Goal: Task Accomplishment & Management: Use online tool/utility

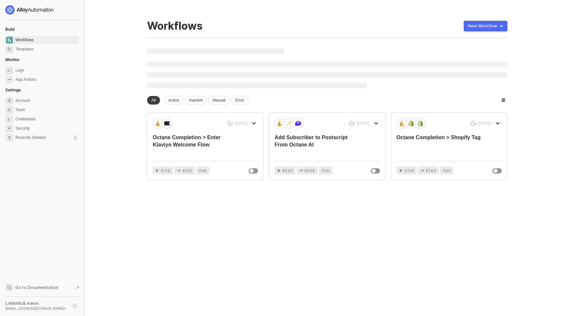
click at [550, 54] on main "You need to expand your browser window or switch to a computer with a bigger sc…" at bounding box center [285, 158] width 570 height 316
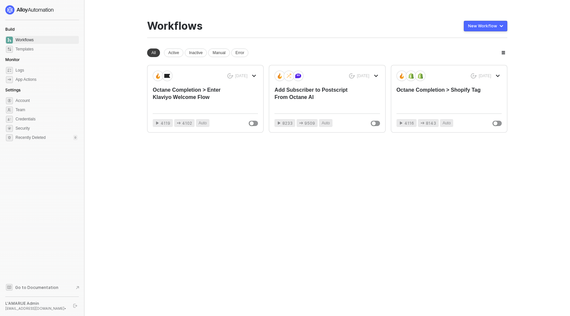
click at [107, 99] on main "You need to expand your browser window or switch to a computer with a bigger sc…" at bounding box center [285, 158] width 570 height 316
click at [106, 99] on main "You need to expand your browser window or switch to a computer with a bigger sc…" at bounding box center [285, 158] width 570 height 316
click at [38, 12] on img at bounding box center [29, 9] width 49 height 9
click at [28, 109] on span "Team" at bounding box center [47, 110] width 62 height 8
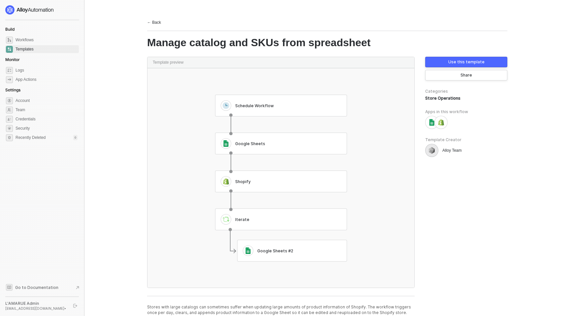
scroll to position [19, 0]
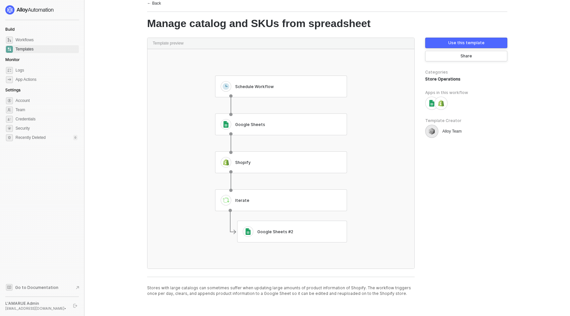
click at [221, 291] on p "Stores with large catalogs can sometimes suffer when updating large amounts of …" at bounding box center [281, 290] width 268 height 11
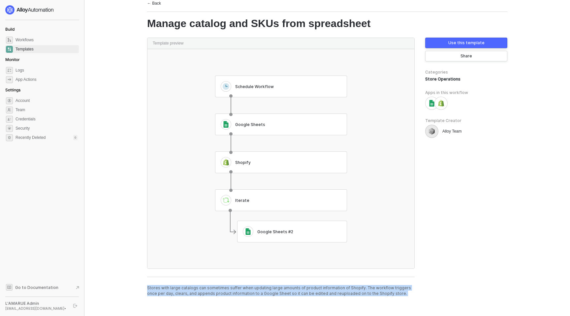
click at [221, 291] on p "Stores with large catalogs can sometimes suffer when updating large amounts of …" at bounding box center [281, 290] width 268 height 11
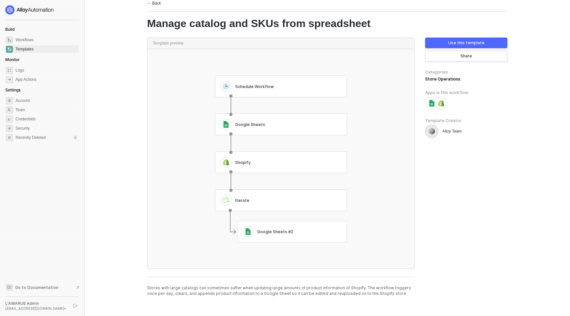
click at [271, 288] on p "Stores with large catalogs can sometimes suffer when updating large amounts of …" at bounding box center [281, 290] width 268 height 11
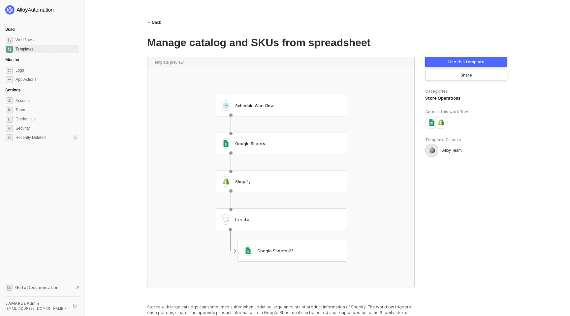
click at [481, 64] on div "Use this template" at bounding box center [466, 61] width 36 height 5
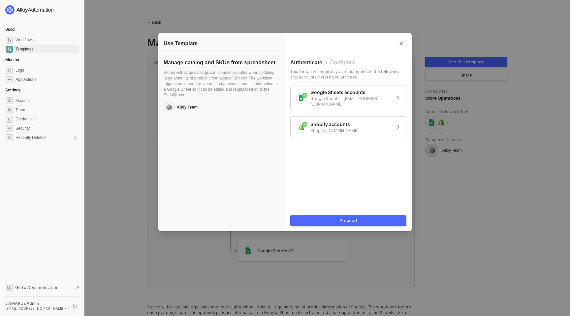
click at [363, 219] on button "Proceed" at bounding box center [348, 220] width 116 height 11
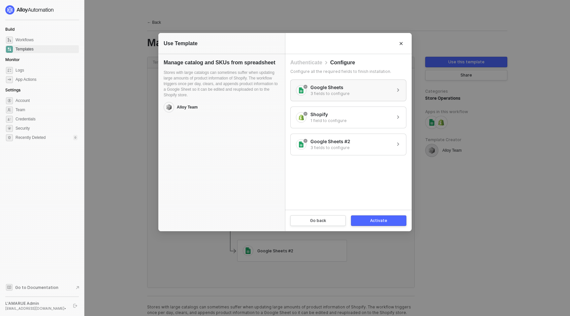
click at [376, 91] on div "Google Sheets 3 fields to configure" at bounding box center [343, 90] width 94 height 12
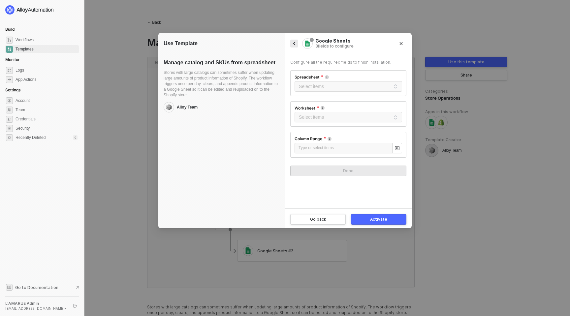
click at [294, 46] on icon "icon-arrow-left-small" at bounding box center [294, 43] width 5 height 5
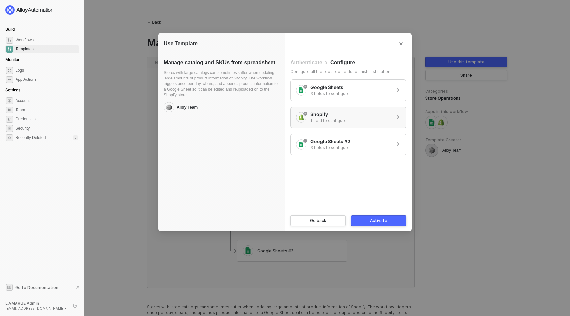
click at [347, 118] on div "Shopify 1 field to configure" at bounding box center [343, 117] width 94 height 12
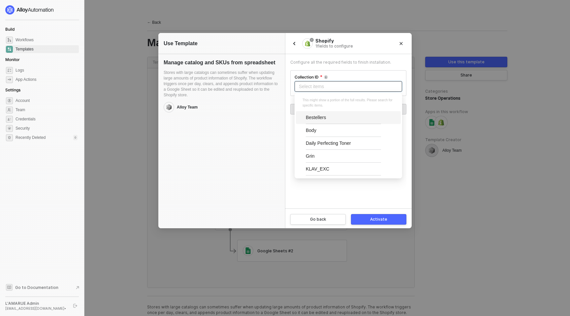
click at [332, 84] on input "search" at bounding box center [349, 86] width 100 height 10
click at [334, 156] on div "Shop Acne" at bounding box center [343, 157] width 75 height 13
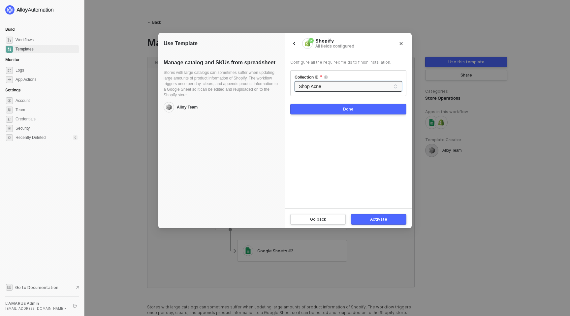
click at [348, 108] on div "Done" at bounding box center [348, 109] width 11 height 5
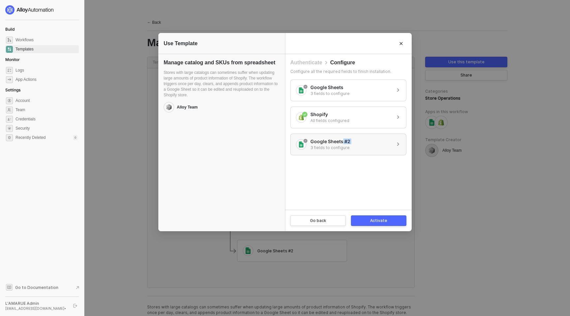
click at [343, 144] on div "Google Sheets #2 3 fields to configure" at bounding box center [330, 145] width 40 height 12
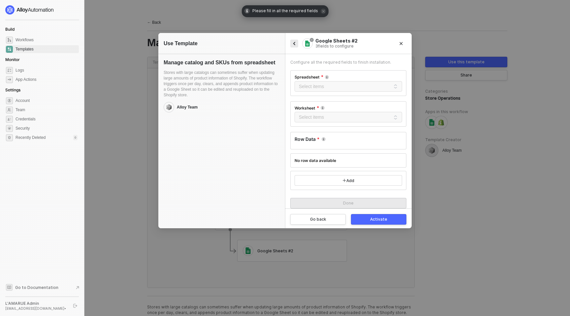
click at [293, 45] on icon "icon-arrow-left-small" at bounding box center [294, 43] width 5 height 5
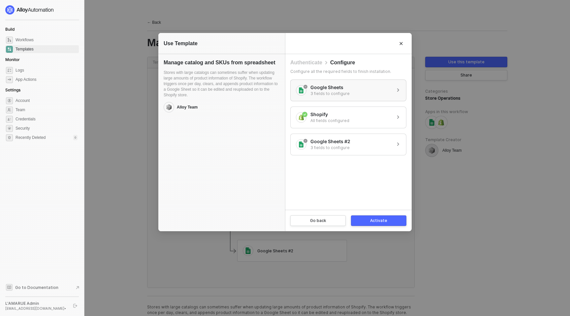
click at [354, 87] on div "Google Sheets 3 fields to configure" at bounding box center [343, 90] width 94 height 12
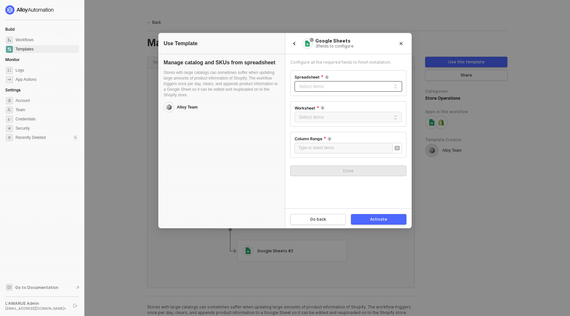
click at [346, 87] on input "search" at bounding box center [349, 86] width 100 height 10
click at [343, 69] on div "Configure all the required fields to finish installation. Spreadsheet Select it…" at bounding box center [348, 131] width 116 height 145
click at [294, 46] on icon "icon-arrow-left-small" at bounding box center [294, 43] width 5 height 5
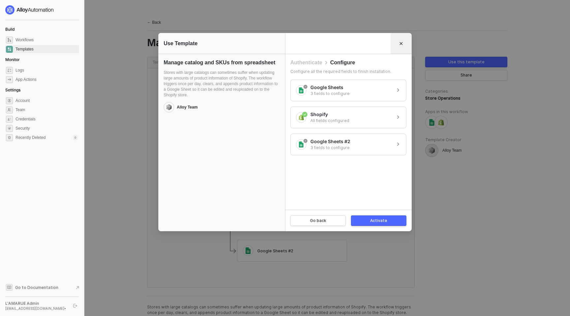
click at [400, 44] on icon "Close" at bounding box center [401, 43] width 3 height 3
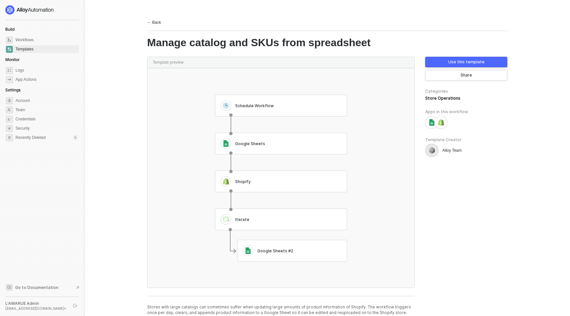
click at [438, 65] on button "Use this template" at bounding box center [466, 62] width 82 height 11
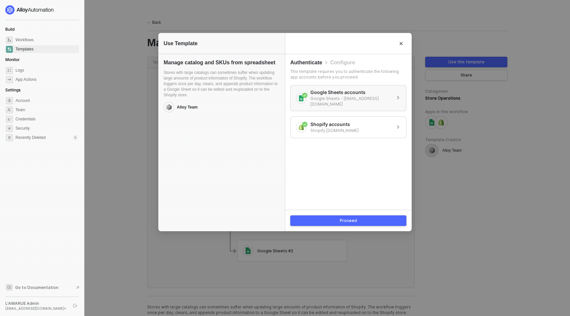
click at [362, 88] on div "Google Sheets accounts Google Sheets - admin@shoplamarue.com" at bounding box center [348, 98] width 116 height 26
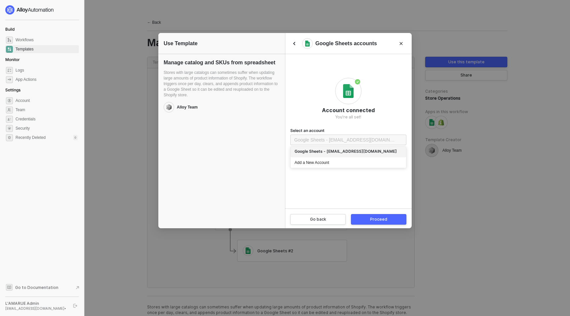
click at [351, 142] on span "Google Sheets - admin@shoplamarue.com" at bounding box center [348, 140] width 108 height 10
click at [347, 197] on form "Account connected You're all set! Select an account Google Sheets - admin@shopl…" at bounding box center [348, 150] width 116 height 145
click at [296, 49] on div "Google Sheets accounts" at bounding box center [348, 43] width 127 height 21
click at [292, 43] on icon "icon-arrow-left-small" at bounding box center [294, 43] width 5 height 5
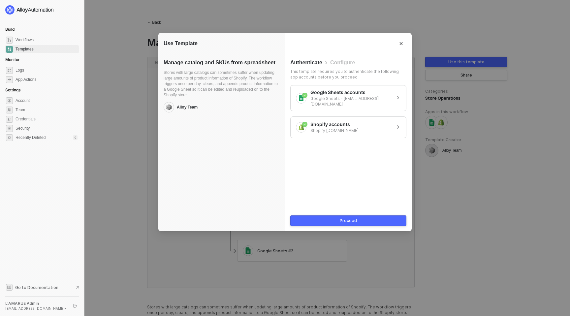
click at [350, 217] on button "Proceed" at bounding box center [348, 220] width 116 height 11
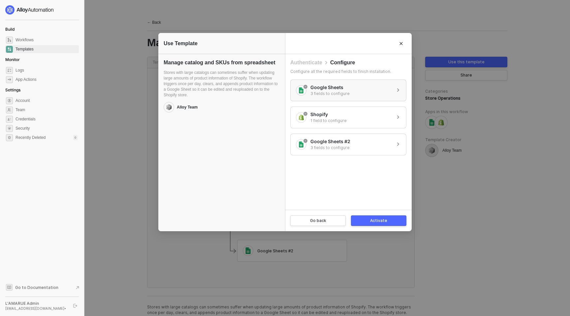
click at [348, 90] on div "Google Sheets 3 fields to configure" at bounding box center [343, 90] width 94 height 12
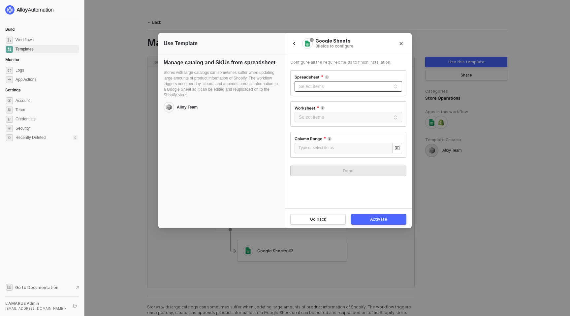
click at [323, 88] on input "search" at bounding box center [349, 86] width 100 height 10
click at [358, 73] on div "Spreadsheet Select items No data" at bounding box center [348, 83] width 116 height 26
click at [341, 87] on input "search" at bounding box center [349, 86] width 100 height 10
paste input "Inventory Sheet For Rconcile 1"
click at [344, 88] on input "Inventory Sheet For Rconcile 1" at bounding box center [349, 86] width 100 height 10
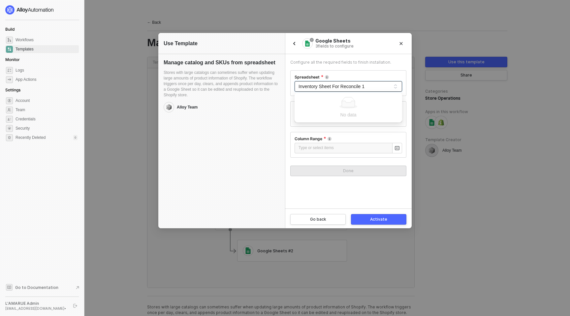
type input "Inventory Sheet For Reconcile 1"
click at [344, 72] on div "Spreadsheet Select items No data" at bounding box center [348, 83] width 116 height 26
click at [401, 43] on icon "Close" at bounding box center [401, 43] width 3 height 3
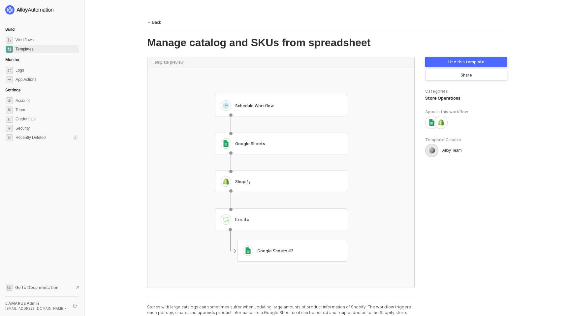
click at [472, 61] on div "Use this template" at bounding box center [466, 61] width 36 height 5
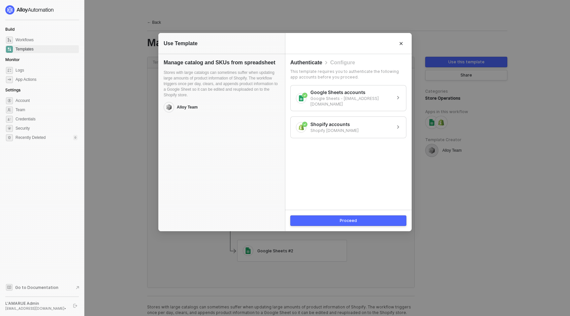
click at [341, 221] on div "Proceed" at bounding box center [348, 220] width 17 height 5
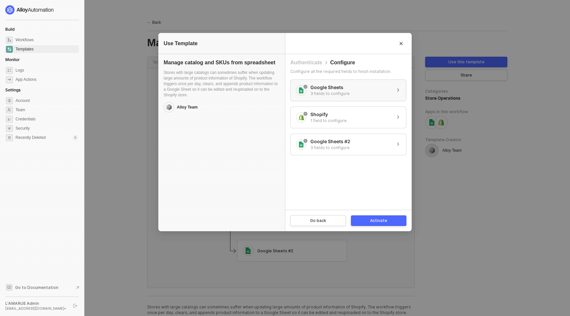
click at [357, 94] on div "Google Sheets 3 fields to configure" at bounding box center [343, 90] width 94 height 12
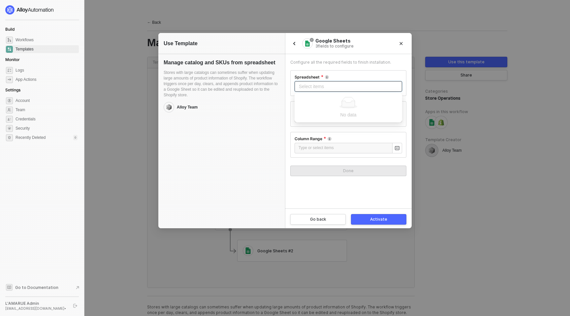
click at [337, 88] on input "search" at bounding box center [349, 86] width 100 height 10
type input "Inven"
paste input "https://docs.google.com/spreadsheets/d/1_AwPMdA9PRHx87ohR0-6IEVDuBli58jKAWT1jbH…"
type input "https://docs.google.com/spreadsheets/d/1_AwPMdA9PRHx87ohR0-6IEVDuBli58jKAWT1jbH…"
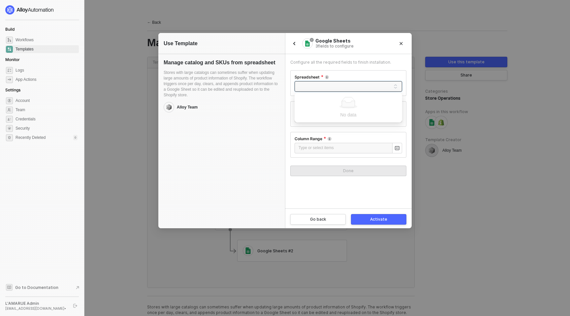
scroll to position [0, 0]
click at [351, 73] on div "Spreadsheet Select items No data" at bounding box center [348, 83] width 116 height 26
click at [339, 90] on input "search" at bounding box center [349, 86] width 100 height 10
paste input "https://docs.google.com/spreadsheets/d/1_AwPMdA9PRHx87ohR0-6IEVDuBli58jKAWT1jbH…"
type input "https://docs.google.com/spreadsheets/d/1_AwPMdA9PRHx87ohR0-6IEVDuBli58jKAWT1jbH…"
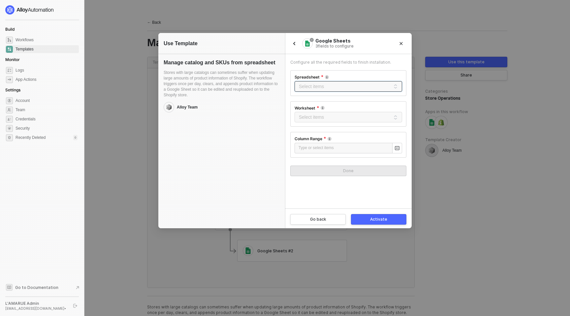
click at [348, 74] on div "Spreadsheet Select items No data" at bounding box center [348, 83] width 116 height 26
click at [332, 84] on input "search" at bounding box center [349, 86] width 100 height 10
paste input "https://docs.google.com/spreadsheets/d/1_AwPMdA9PRHx87ohR0-6IEVDuBli58jKAWT1jbH…"
type input "https://docs.google.com/spreadsheets/d/1_AwPMdA9PRHx87ohR0-6IEVDuBli58jKAWT1jbH…"
paste input "https://docs.google.com/spreadsheets/d/1_AwPMdA9PRHx87ohR0-6IEVDuBli58jKAWT1jbH…"
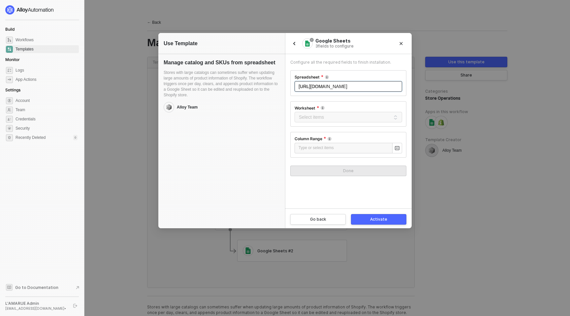
scroll to position [0, 144]
type input "https://docs.google.com/spreadsheets/d/1_AwPMdA9PRHx87ohR0-6IEVDuBli58jKAWT1jbH…"
click at [340, 75] on div "Spreadsheet" at bounding box center [349, 78] width 108 height 7
click at [320, 113] on input "search" at bounding box center [349, 117] width 100 height 10
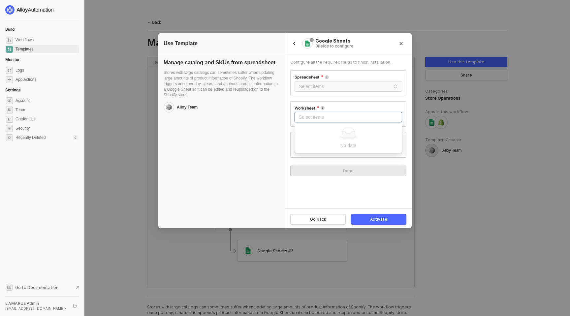
paste input "https://docs.google.com/spreadsheets/d/1_AwPMdA9PRHx87ohR0-6IEVDuBli58jKAWT1jbH…"
type input "https://docs.google.com/spreadsheets/d/1_AwPMdA9PRHx87ohR0-6IEVDuBli58jKAWT1jbH…"
click at [275, 132] on div "Manage catalog and SKUs from spreadsheet Stores with large catalogs can sometim…" at bounding box center [221, 132] width 127 height 156
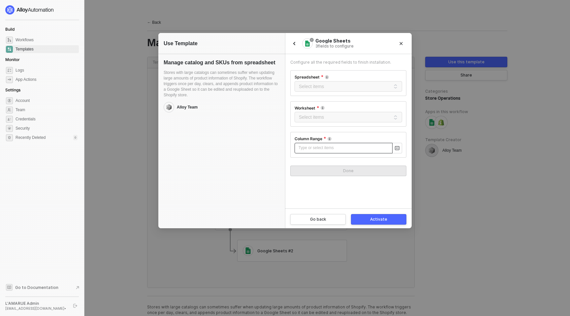
click at [307, 145] on div "Type or select items ﻿" at bounding box center [344, 148] width 90 height 6
click at [269, 157] on div "Manage catalog and SKUs from spreadsheet Stores with large catalogs can sometim…" at bounding box center [221, 132] width 127 height 156
click at [333, 60] on div "Configure all the required fields to finish installation." at bounding box center [348, 62] width 116 height 6
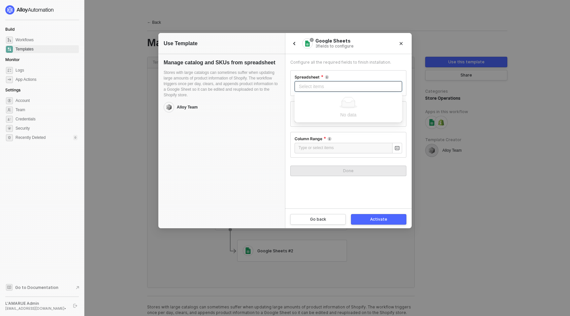
click at [314, 88] on input "search" at bounding box center [349, 86] width 100 height 10
paste input "https://docs.google.com/spreadsheets/d/1_AwPMdA9PRHx87ohR0-6IEVDuBli58jKAWT1jbH…"
type input "https://docs.google.com/spreadsheets/d/1_AwPMdA9PRHx87ohR0-6IEVDuBli58jKAWT1jbH…"
click at [335, 79] on div "Spreadsheet" at bounding box center [349, 78] width 108 height 7
click at [354, 90] on input "search" at bounding box center [349, 86] width 100 height 10
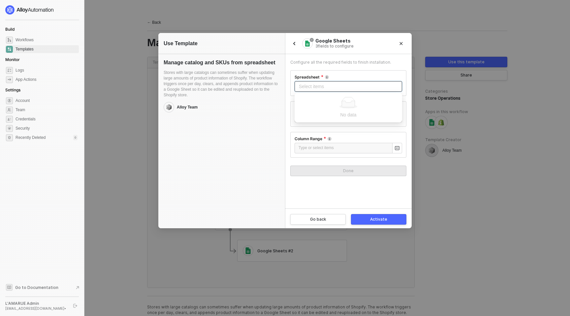
click at [322, 87] on input "search" at bounding box center [349, 86] width 100 height 10
paste input "1_AwPMdA9PRHx87ohR0-6IEVDuBli58jKAWT1jbHLGSc"
type input "1_AwPMdA9PRHx87ohR0-6IEVDuBli58jKAWT1jbHLGSc"
paste input "1_AwPMdA9PRHx87ohR0-6IEVDuBli58jKAWT1jbHLGSc"
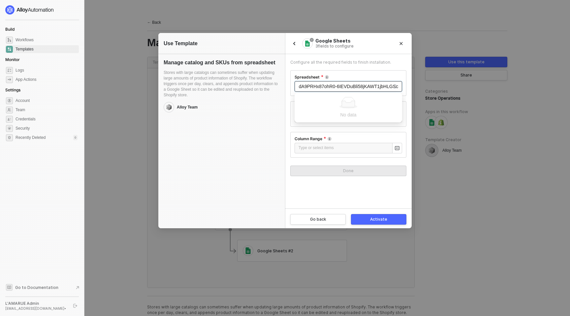
type input "1_AwPMdA9PRHx87ohR0-6IEVDuBli58jKAWT1jbHLGSc"
click at [351, 77] on div "Spreadsheet" at bounding box center [349, 78] width 108 height 7
click at [310, 84] on input "search" at bounding box center [349, 86] width 100 height 10
paste input "1_AwPMdA9PRHx87ohR0-6IEVDuBli58jKAWT1jbHLGSc"
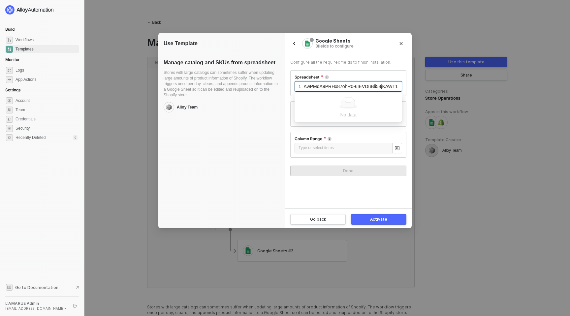
scroll to position [0, 18]
type input "1_AwPMdA9PRHx87ohR0-6IEVDuBli58jKAWT1jbHLGSc"
click at [263, 155] on div "Manage catalog and SKUs from spreadsheet Stores with large catalogs can sometim…" at bounding box center [221, 132] width 127 height 156
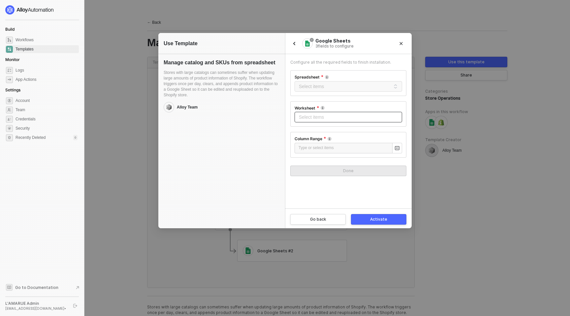
click at [346, 117] on input "search" at bounding box center [349, 117] width 100 height 10
click at [328, 221] on button "Go back" at bounding box center [317, 219] width 55 height 11
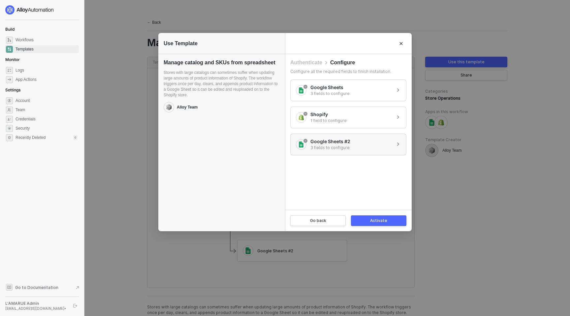
click at [360, 149] on div "Google Sheets #2 3 fields to configure" at bounding box center [343, 145] width 94 height 12
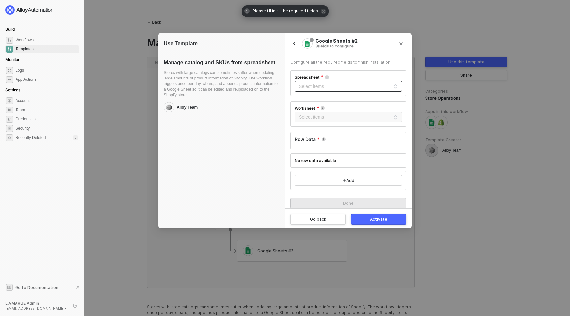
click at [314, 89] on input "search" at bounding box center [349, 86] width 100 height 10
paste input "1_AwPMdA9PRHx87ohR0-6IEVDuBli58jKAWT1jbHLGSc"
type input "1_AwPMdA9PRHx87ohR0-6IEVDuBli58jKAWT1jbHLGSc"
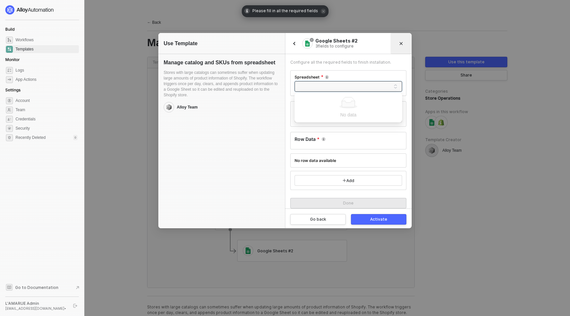
click at [401, 42] on icon "Close" at bounding box center [401, 44] width 4 height 4
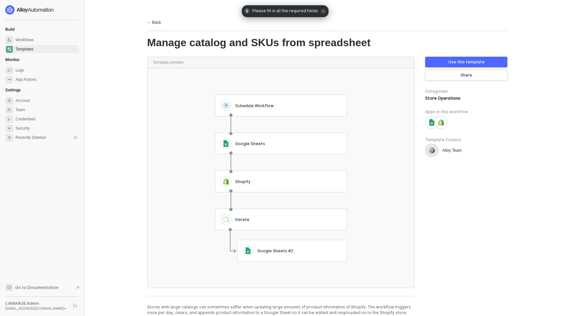
click at [155, 24] on div "← Back" at bounding box center [154, 23] width 14 height 6
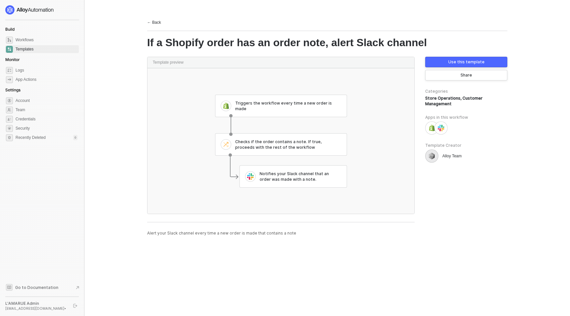
click at [469, 62] on div "Use this template" at bounding box center [466, 61] width 36 height 5
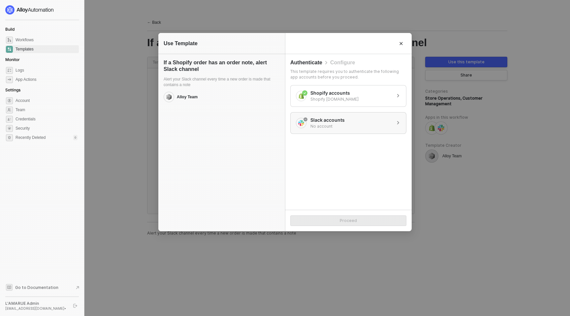
click at [360, 119] on div "Slack accounts No account" at bounding box center [343, 123] width 94 height 12
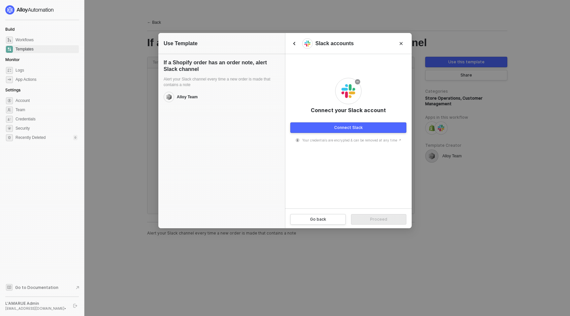
click at [355, 126] on div "Connect Slack" at bounding box center [348, 127] width 29 height 5
click at [351, 128] on div "Connect Slack" at bounding box center [348, 127] width 29 height 5
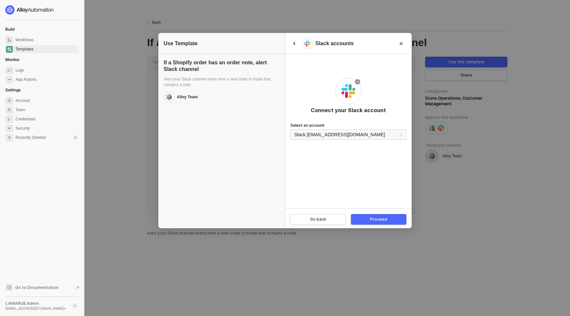
click at [387, 221] on button "Proceed" at bounding box center [378, 219] width 55 height 11
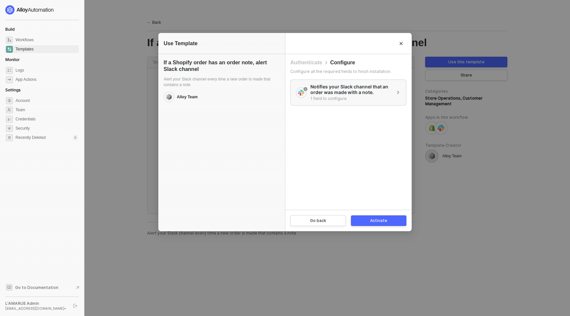
click at [368, 91] on div "Notifies your Slack channel that an order was made with a note." at bounding box center [350, 89] width 80 height 11
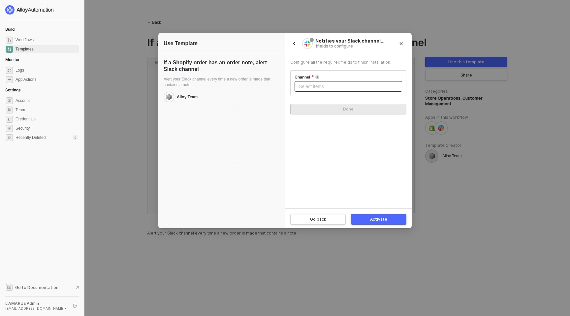
click at [325, 82] on input "search" at bounding box center [349, 86] width 100 height 10
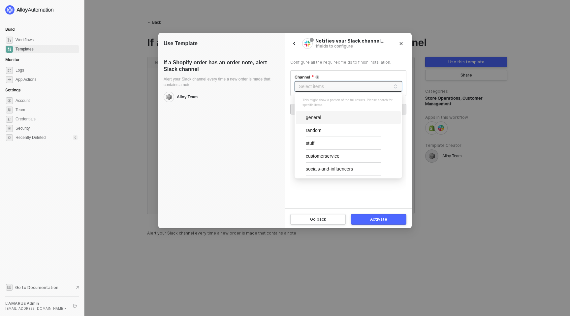
click at [332, 63] on div "Configure all the required fields to finish installation." at bounding box center [348, 62] width 116 height 6
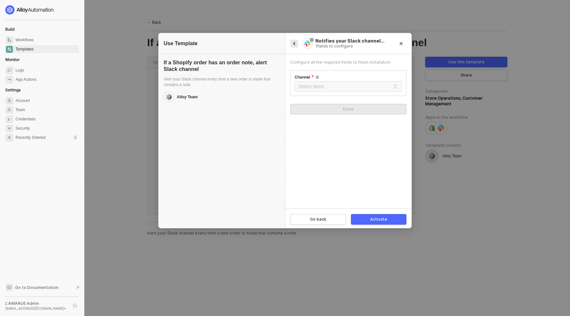
click at [293, 44] on icon "icon-arrow-left-small" at bounding box center [294, 43] width 5 height 5
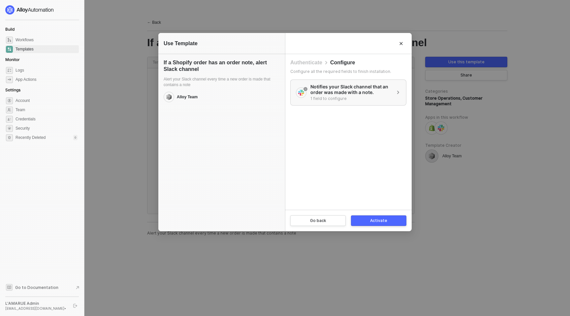
click at [322, 87] on div "Notifies your Slack channel that an order was made with a note." at bounding box center [350, 89] width 80 height 11
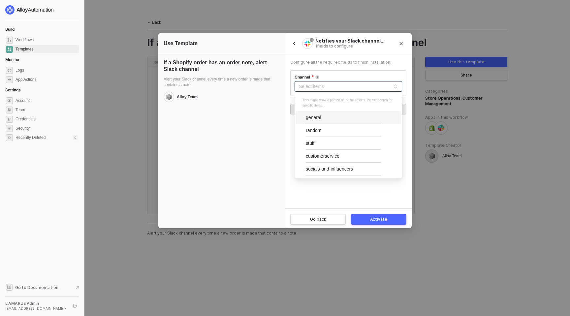
click at [322, 87] on input "search" at bounding box center [349, 86] width 100 height 10
click at [332, 157] on div "inventory" at bounding box center [343, 157] width 75 height 13
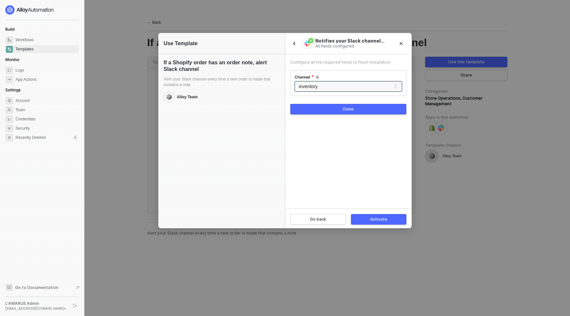
click at [344, 110] on div "Done" at bounding box center [348, 109] width 11 height 5
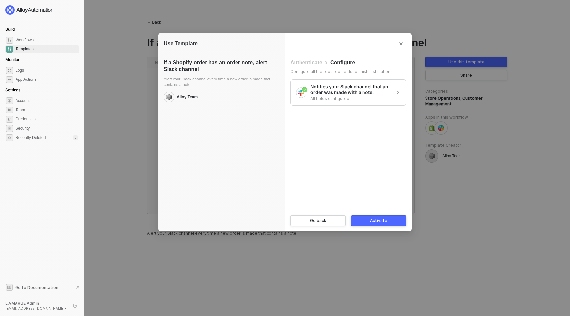
click at [377, 221] on div "Activate" at bounding box center [378, 220] width 17 height 5
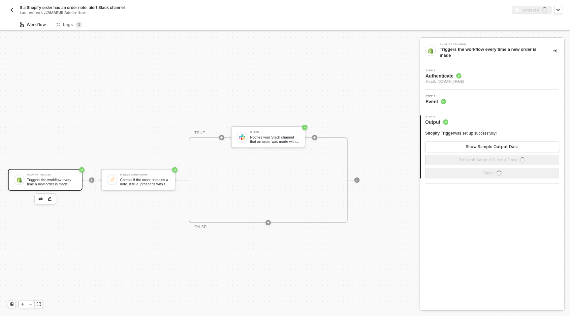
scroll to position [12, 0]
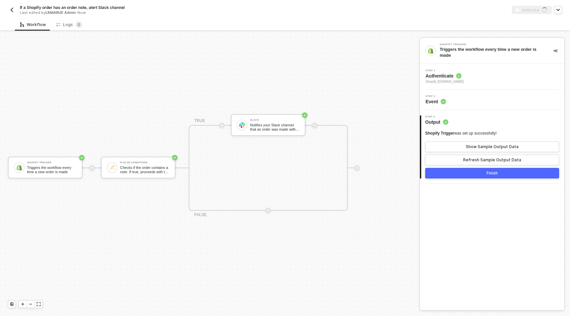
drag, startPoint x: 228, startPoint y: 235, endPoint x: 257, endPoint y: 235, distance: 29.0
click at [257, 235] on div at bounding box center [268, 210] width 88 height 51
click at [61, 173] on div "Triggers the workflow every time a new order is made" at bounding box center [51, 170] width 49 height 8
click at [136, 170] on div "Checks if the order contains a note. If true, proceeds with the rest of the wor…" at bounding box center [144, 170] width 49 height 8
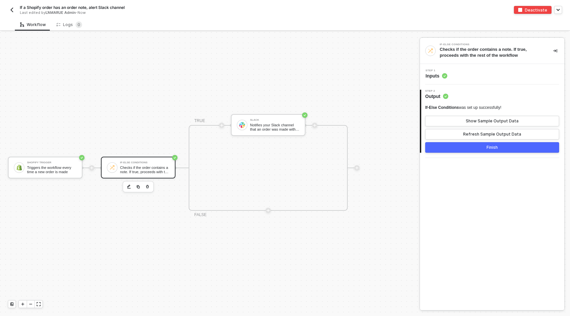
click at [134, 169] on div "Checks if the order contains a note. If true, proceeds with the rest of the wor…" at bounding box center [144, 170] width 49 height 8
click at [56, 168] on div "Triggers the workflow every time a new order is made" at bounding box center [51, 170] width 49 height 8
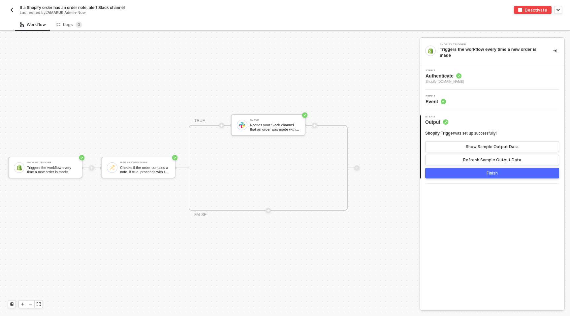
click at [450, 76] on span "Authenticate" at bounding box center [445, 76] width 38 height 7
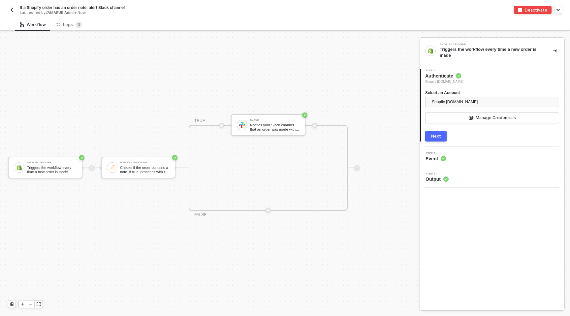
click at [435, 163] on div "2 Step 2 Event" at bounding box center [492, 157] width 144 height 20
click at [445, 155] on span "Event" at bounding box center [436, 158] width 20 height 7
click at [119, 163] on div "If-Else Conditions Checks if the order contains a note. If true, proceeds with …" at bounding box center [143, 167] width 52 height 13
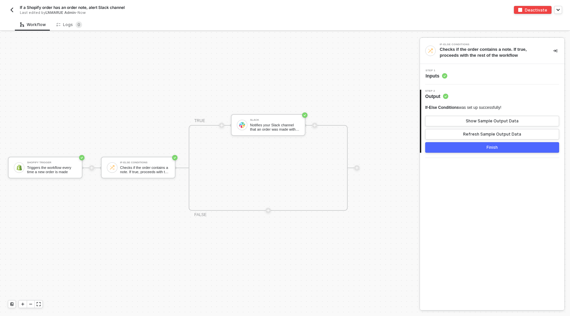
click at [435, 74] on span "Inputs" at bounding box center [437, 76] width 22 height 7
click at [55, 173] on div "Triggers the workflow every time a new order is made" at bounding box center [51, 170] width 49 height 8
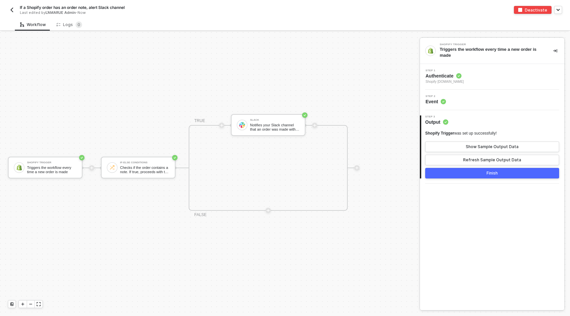
click at [430, 99] on span "Event" at bounding box center [436, 101] width 20 height 7
click at [260, 130] on div "Notifies your Slack channel that an order was made with a note." at bounding box center [274, 127] width 49 height 8
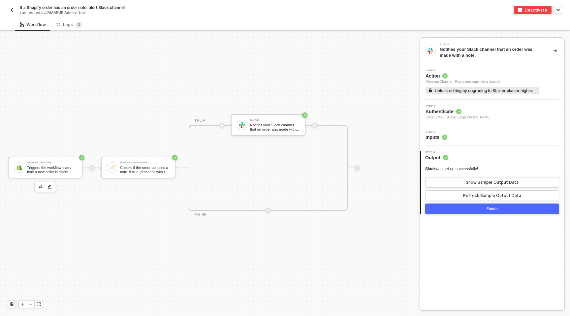
click at [50, 187] on img "button" at bounding box center [50, 186] width 4 height 5
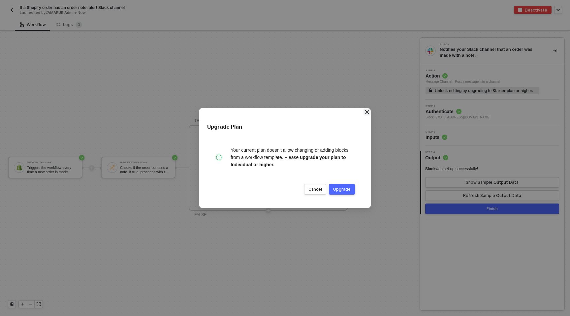
click at [366, 111] on icon "Close" at bounding box center [367, 112] width 5 height 5
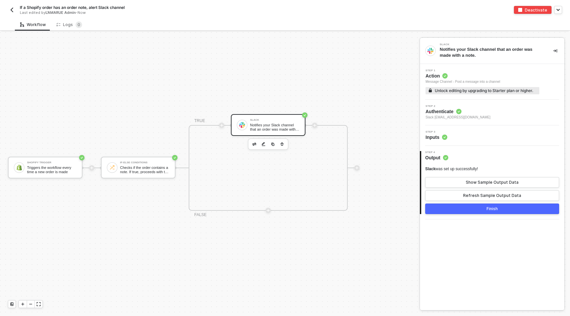
click at [283, 126] on div "Notifies your Slack channel that an order was made with a note." at bounding box center [274, 127] width 49 height 8
click at [522, 10] on img "button" at bounding box center [520, 10] width 4 height 4
